Goal: Navigation & Orientation: Find specific page/section

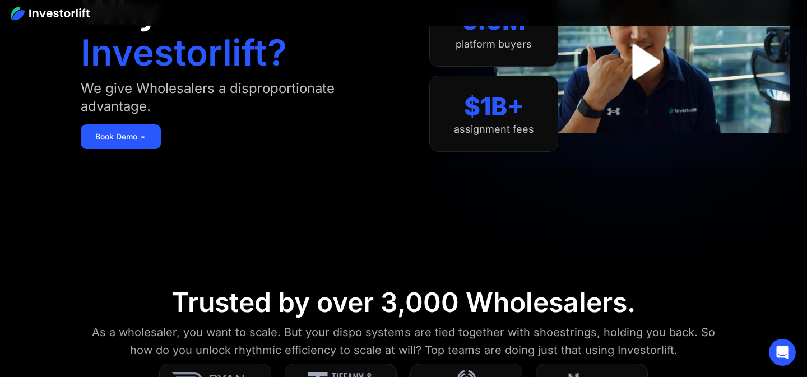
scroll to position [120, 0]
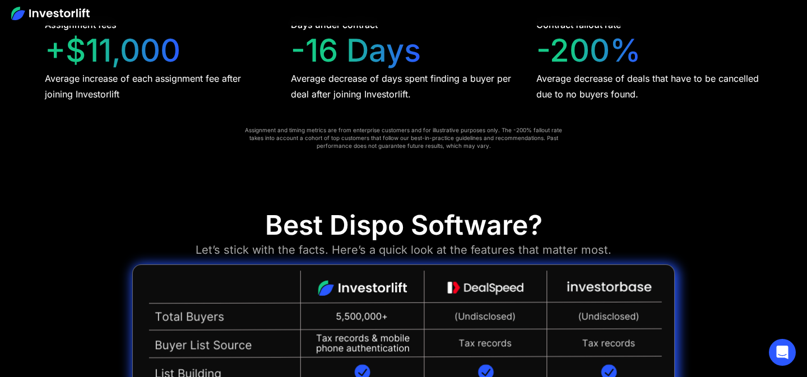
scroll to position [2996, 0]
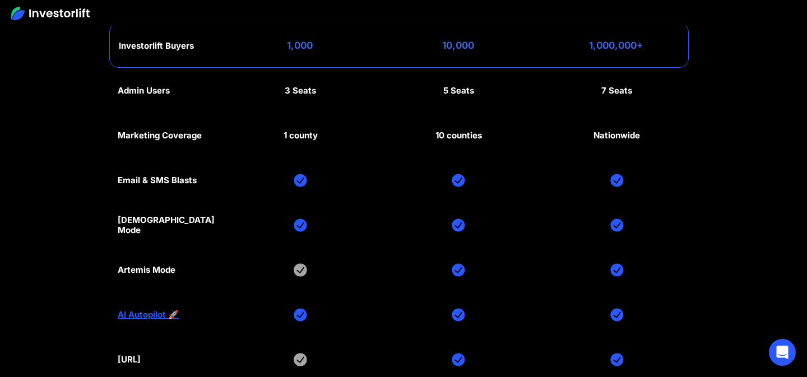
scroll to position [5333, 0]
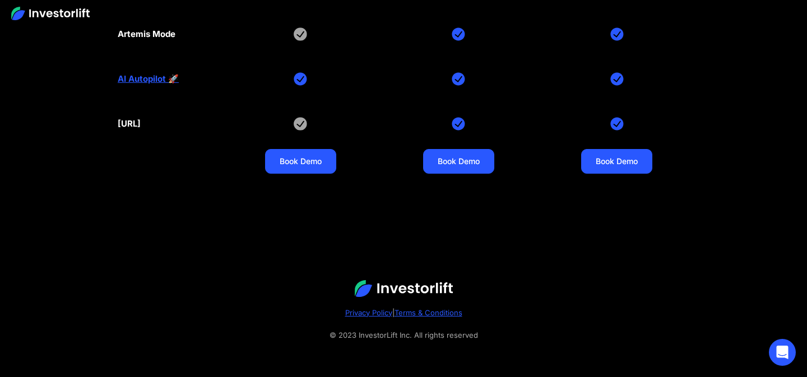
click at [362, 311] on link "Privacy Policy" at bounding box center [368, 312] width 47 height 9
